Goal: Connect with others: Connect with others

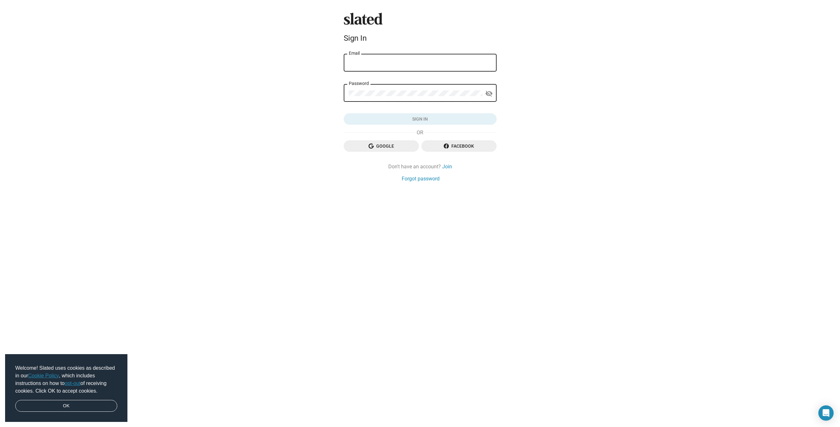
click at [372, 63] on input "Email" at bounding box center [420, 63] width 143 height 6
type input "[EMAIL_ADDRESS][DOMAIN_NAME]"
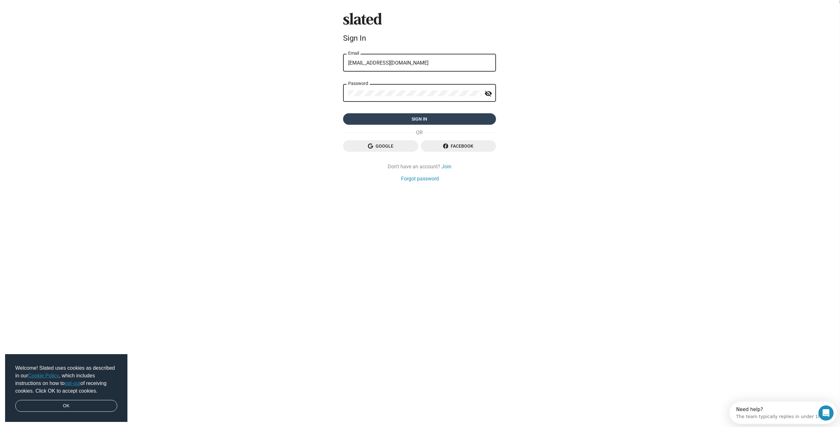
click at [433, 122] on span "Sign in" at bounding box center [419, 118] width 143 height 11
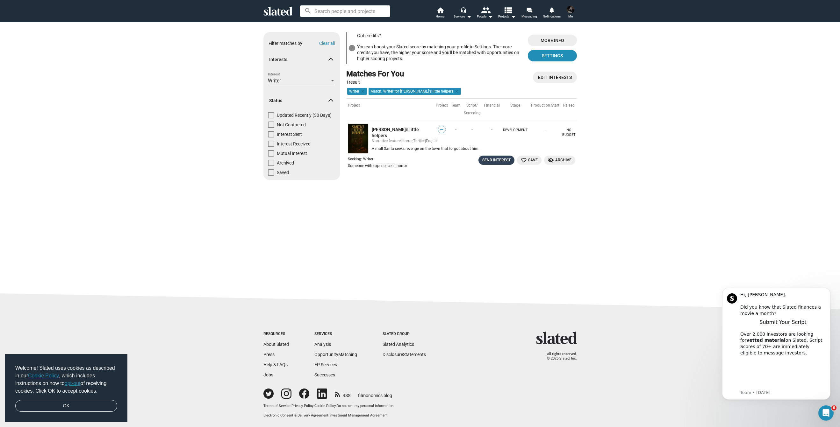
click at [503, 158] on div "Send Interest" at bounding box center [496, 160] width 28 height 7
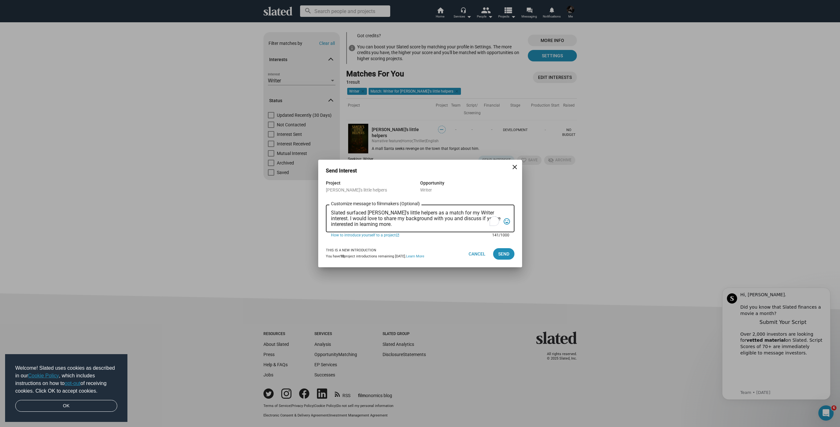
click at [409, 226] on textarea "Slated surfaced Santa's little helpers as a match for my Writer interest. I wou…" at bounding box center [415, 218] width 169 height 17
click at [386, 212] on textarea "Slated surfaced Santa's little helpers as a match for my Writer interest. I wou…" at bounding box center [415, 218] width 169 height 17
click at [398, 212] on textarea "Slated surfaced Santa's Little helpers as a match for my Writer interest. I wou…" at bounding box center [415, 218] width 169 height 17
drag, startPoint x: 490, startPoint y: 213, endPoint x: 449, endPoint y: 214, distance: 41.4
click at [449, 214] on textarea "Slated surfaced Santa's Little Helpers as a match for my Writer interest. I wou…" at bounding box center [415, 218] width 169 height 17
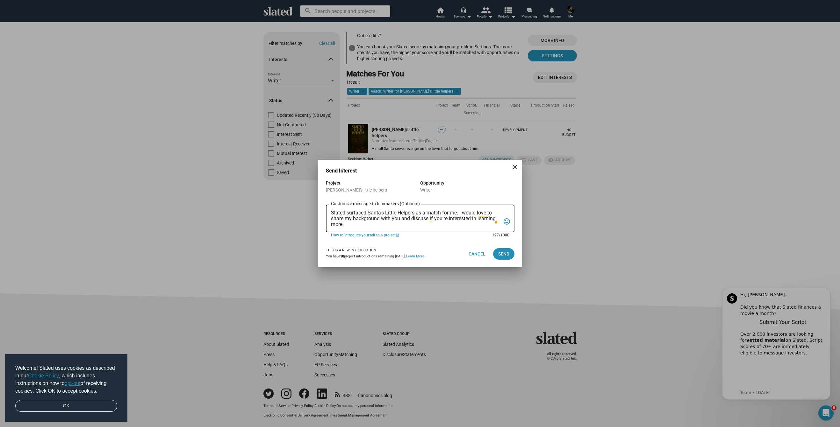
drag, startPoint x: 463, startPoint y: 214, endPoint x: 468, endPoint y: 210, distance: 6.2
click at [463, 214] on textarea "Slated surfaced Santa's Little Helpers as a match for me. I would love to share…" at bounding box center [415, 218] width 169 height 17
drag, startPoint x: 357, startPoint y: 221, endPoint x: 327, endPoint y: 218, distance: 29.7
click at [327, 218] on div "Slated surfaced Santa's Little Helpers as a match for me. I'd wecome would love…" at bounding box center [420, 217] width 188 height 29
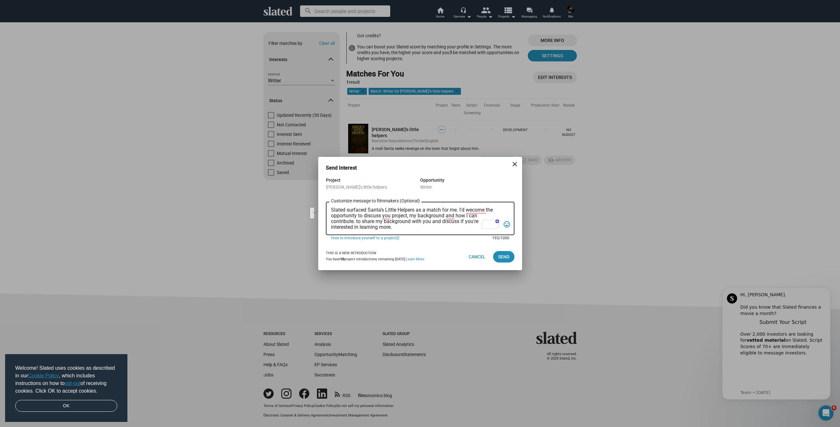
drag, startPoint x: 395, startPoint y: 227, endPoint x: 359, endPoint y: 221, distance: 36.5
click at [357, 222] on textarea "Slated surfaced Santa's Little Helpers as a match for me. I'd wecome the opport…" at bounding box center [415, 218] width 169 height 23
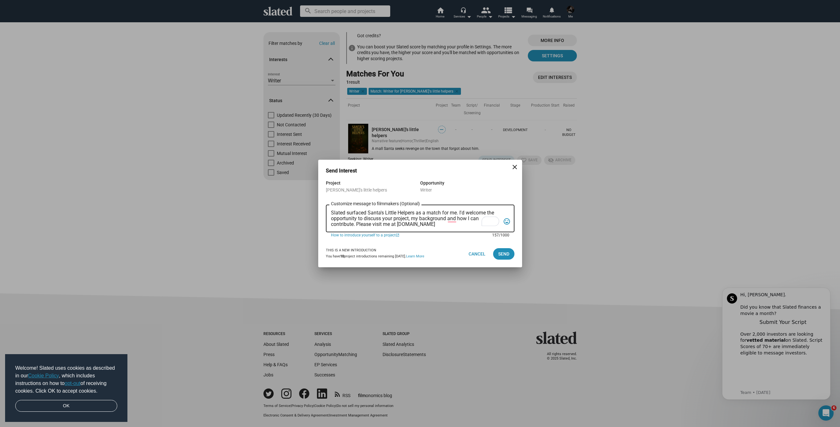
drag, startPoint x: 409, startPoint y: 220, endPoint x: 418, endPoint y: 212, distance: 11.1
click at [409, 219] on textarea "Slated surfaced Santa's Little Helpers as a match for me. I'd welcome the oppor…" at bounding box center [415, 218] width 169 height 17
drag, startPoint x: 478, startPoint y: 220, endPoint x: 447, endPoint y: 219, distance: 30.9
click at [447, 219] on textarea "Slated surfaced Santa's Little Helpers as a match for me. I'd welcome the oppor…" at bounding box center [415, 218] width 169 height 17
click at [432, 224] on textarea "Slated surfaced Santa's Little Helpers as a match for me. I'd welcome the oppor…" at bounding box center [415, 218] width 169 height 17
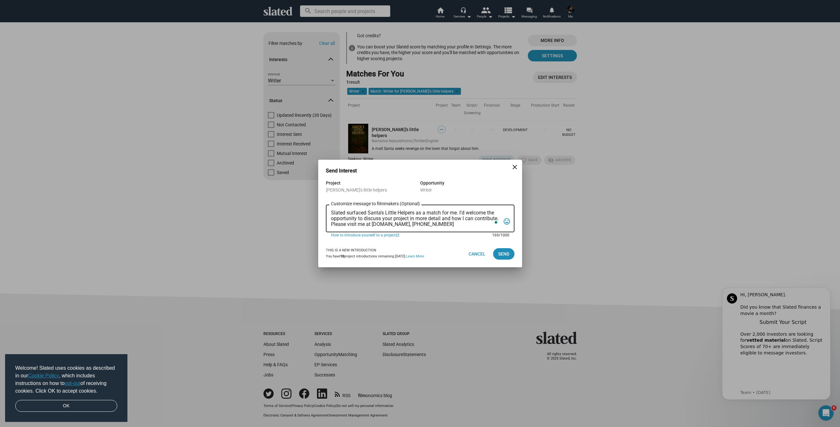
click at [460, 212] on textarea "Slated surfaced Santa's Little Helpers as a match for me. I'd welcome the oppor…" at bounding box center [415, 218] width 169 height 17
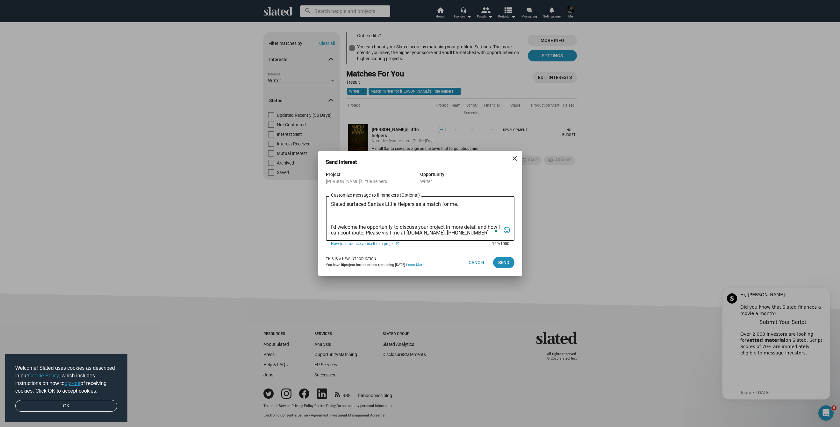
paste textarea "I’m a screenwriter, producer, and director with over thirty-five years of exper…"
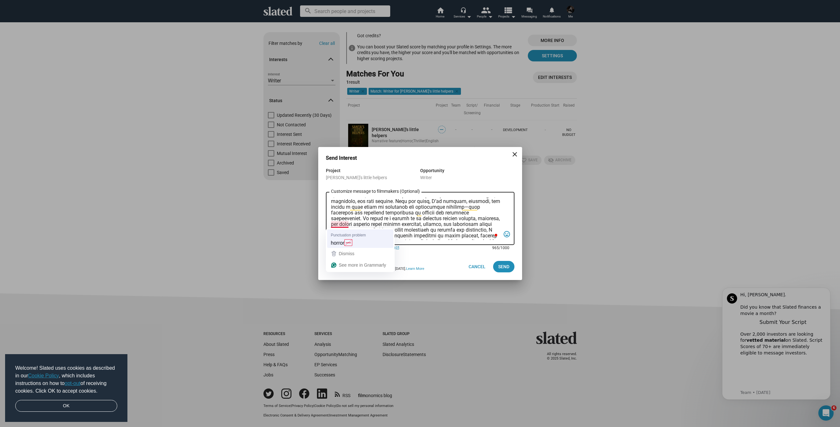
scroll to position [44, 0]
click at [393, 226] on textarea "Customize message to filmmakers (Optional) Customize message (Optional)" at bounding box center [415, 219] width 169 height 42
click at [384, 216] on textarea "Customize message to filmmakers (Optional) Customize message (Optional)" at bounding box center [415, 219] width 169 height 42
click at [404, 216] on textarea "Customize message to filmmakers (Optional) Customize message (Optional)" at bounding box center [415, 219] width 169 height 42
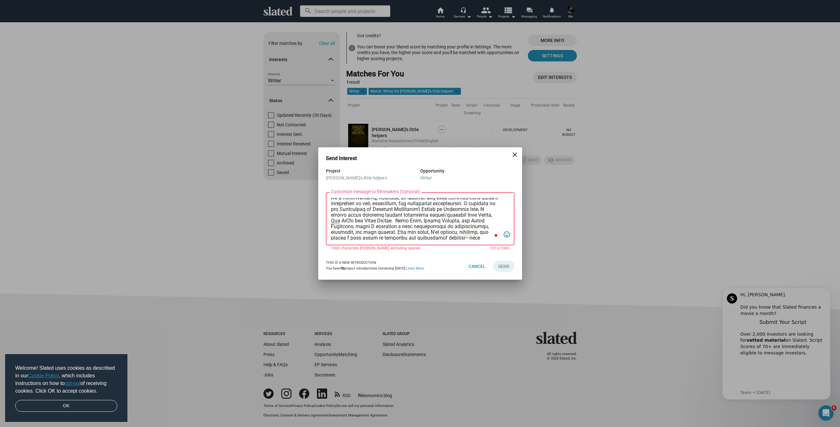
drag, startPoint x: 486, startPoint y: 221, endPoint x: 380, endPoint y: 223, distance: 106.3
click at [380, 223] on textarea "Customize message to filmmakers (Optional) Customize message (Optional)" at bounding box center [415, 219] width 169 height 42
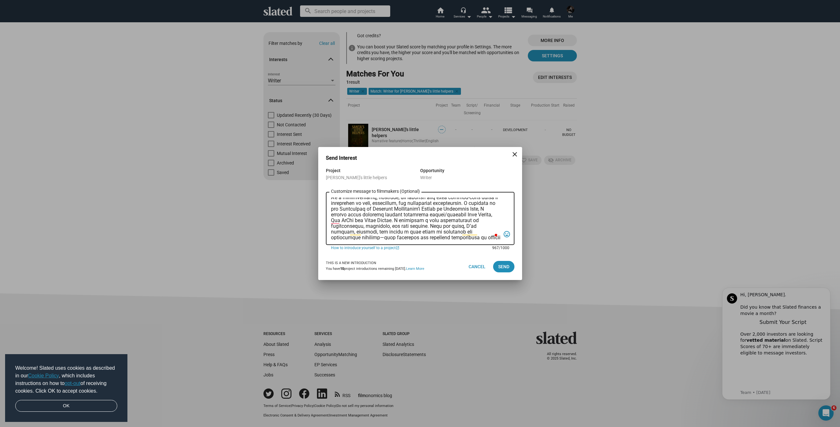
drag, startPoint x: 374, startPoint y: 221, endPoint x: 377, endPoint y: 219, distance: 3.8
click at [375, 221] on textarea "Customize message to filmmakers (Optional) Customize message (Optional)" at bounding box center [415, 219] width 169 height 42
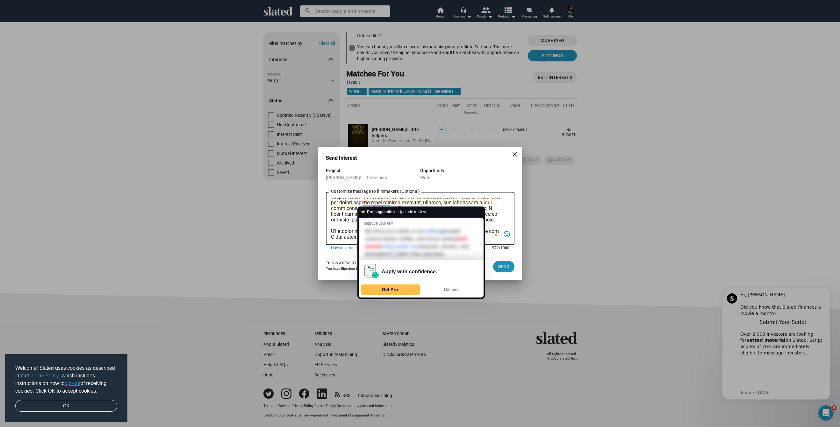
type textarea "Slated surfaced Santa's Little Helpers as a match for me. I’m a screenwriter, p…"
click at [504, 220] on div "Customize message to filmmakers (Optional) Customize message (Optional) tag_fac…" at bounding box center [420, 218] width 188 height 54
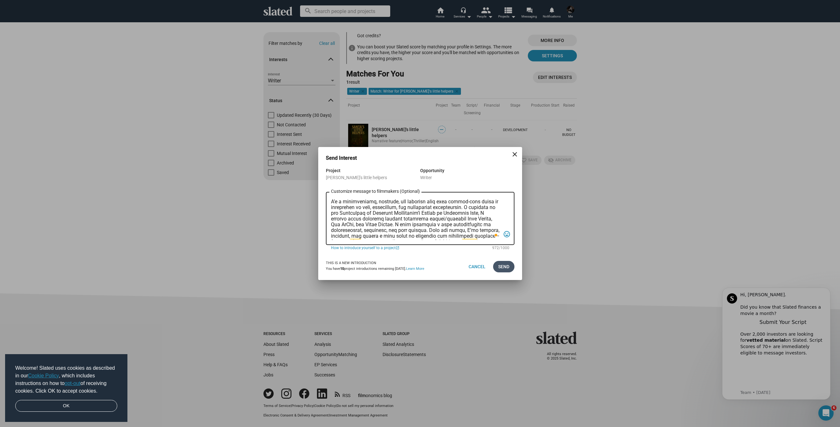
click at [501, 268] on span "Send" at bounding box center [503, 266] width 11 height 11
